Goal: Use online tool/utility

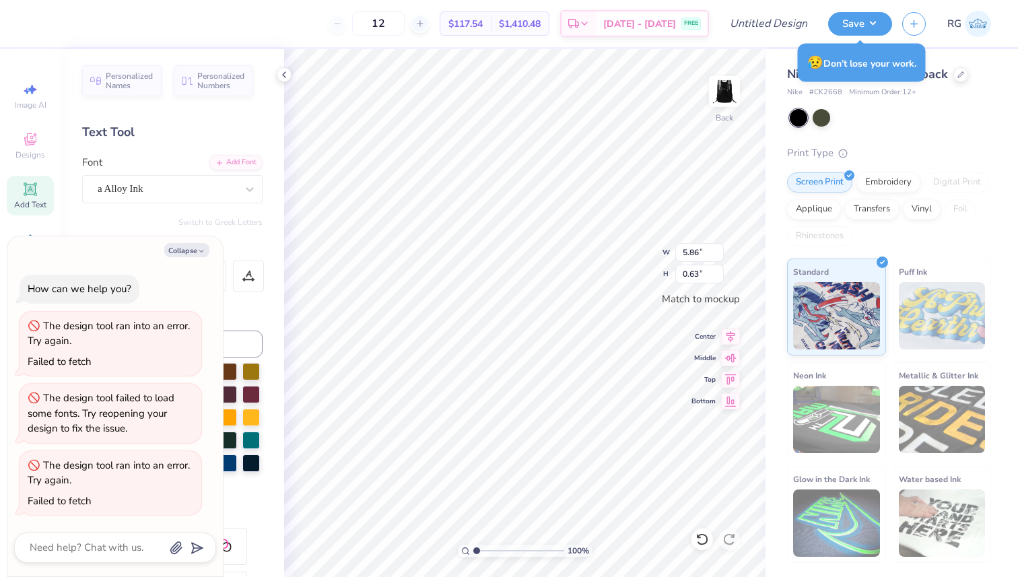
type textarea "x"
click at [704, 254] on input "5.86" at bounding box center [700, 252] width 48 height 19
type input "5"
type input "7.00"
type input "0.75"
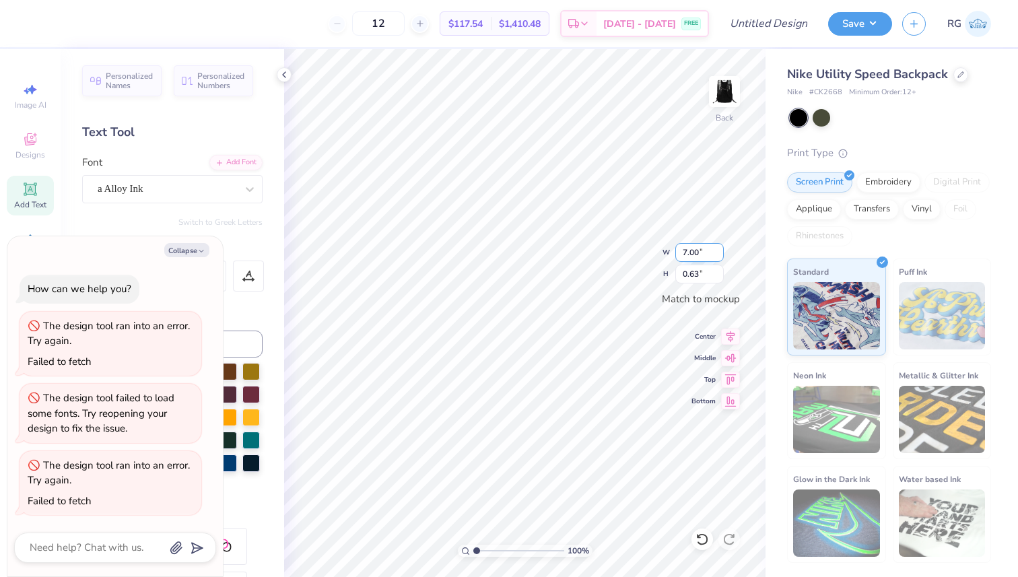
type textarea "x"
type input "7"
type input "9.65"
type input "1.04"
type textarea "x"
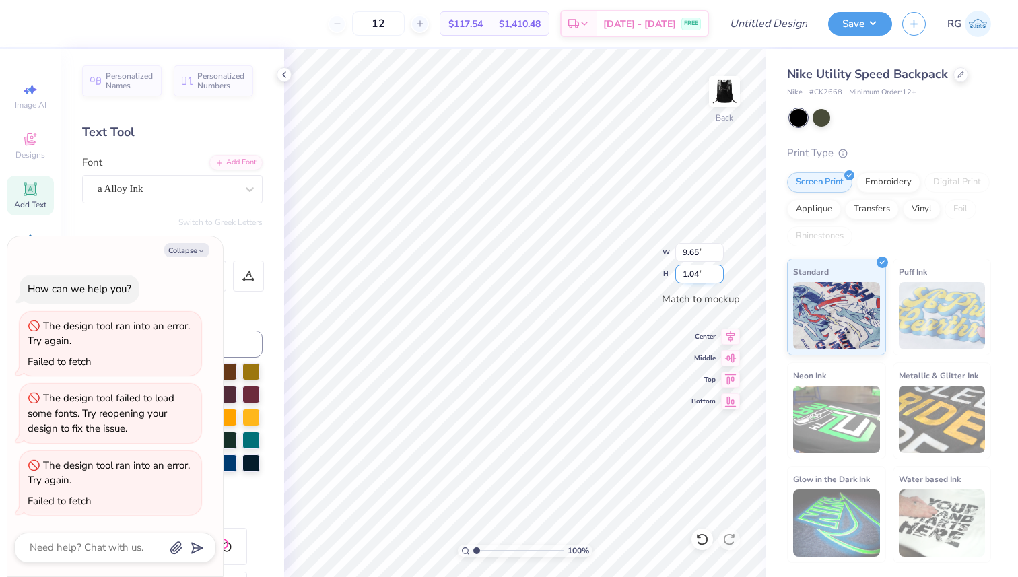
click at [708, 270] on input "1.04" at bounding box center [700, 274] width 48 height 19
type input "1"
type input "2"
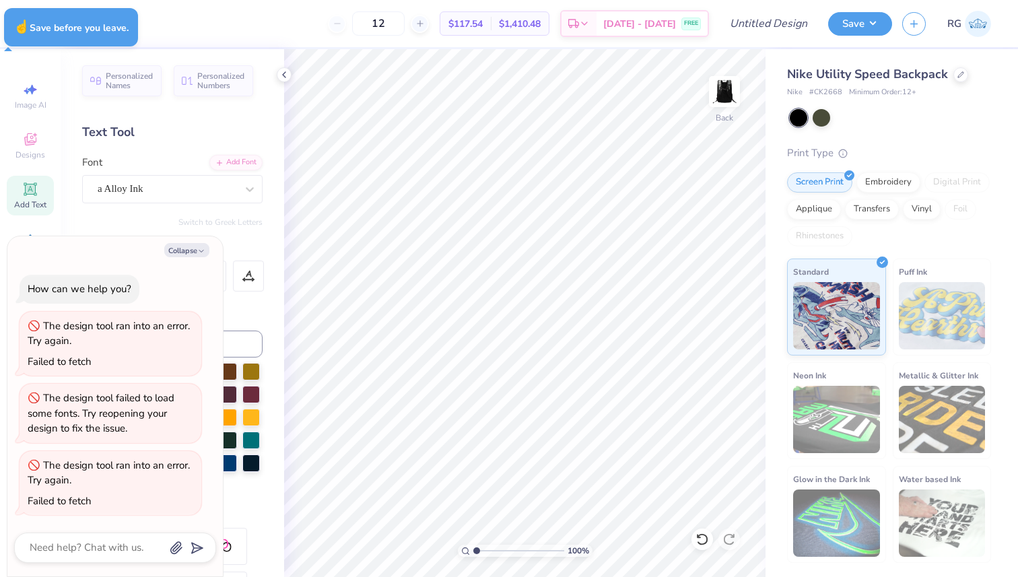
type textarea "x"
